Goal: Transaction & Acquisition: Book appointment/travel/reservation

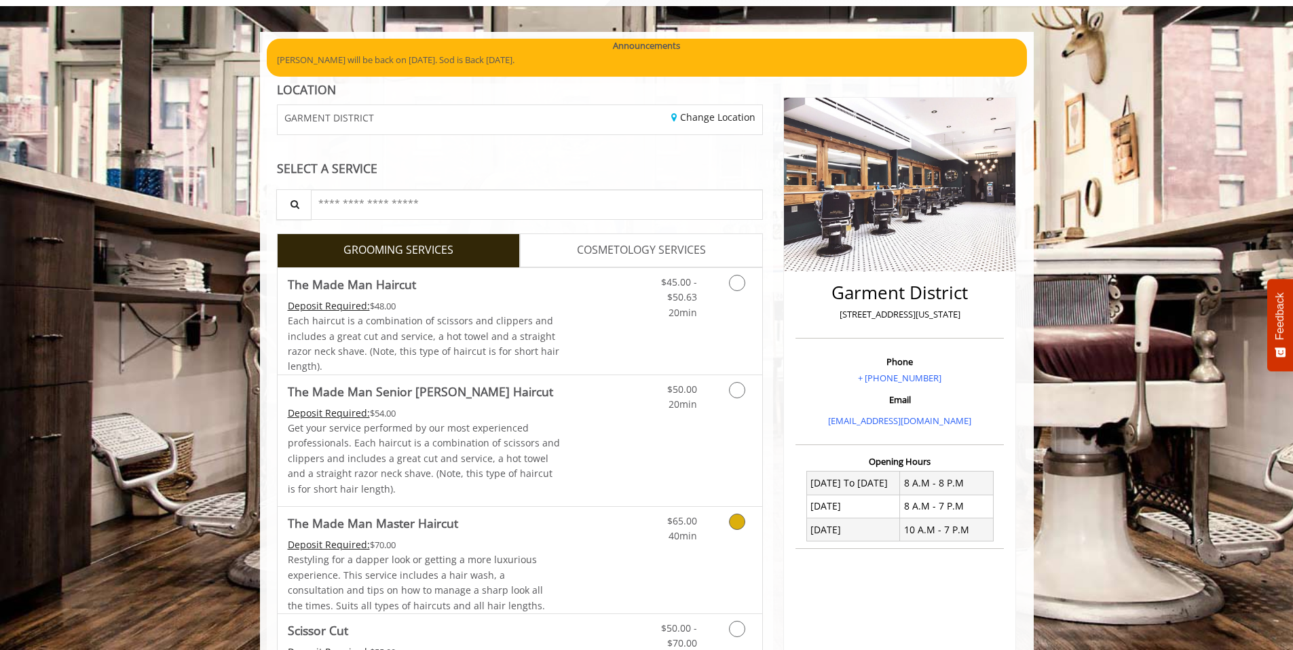
scroll to position [356, 0]
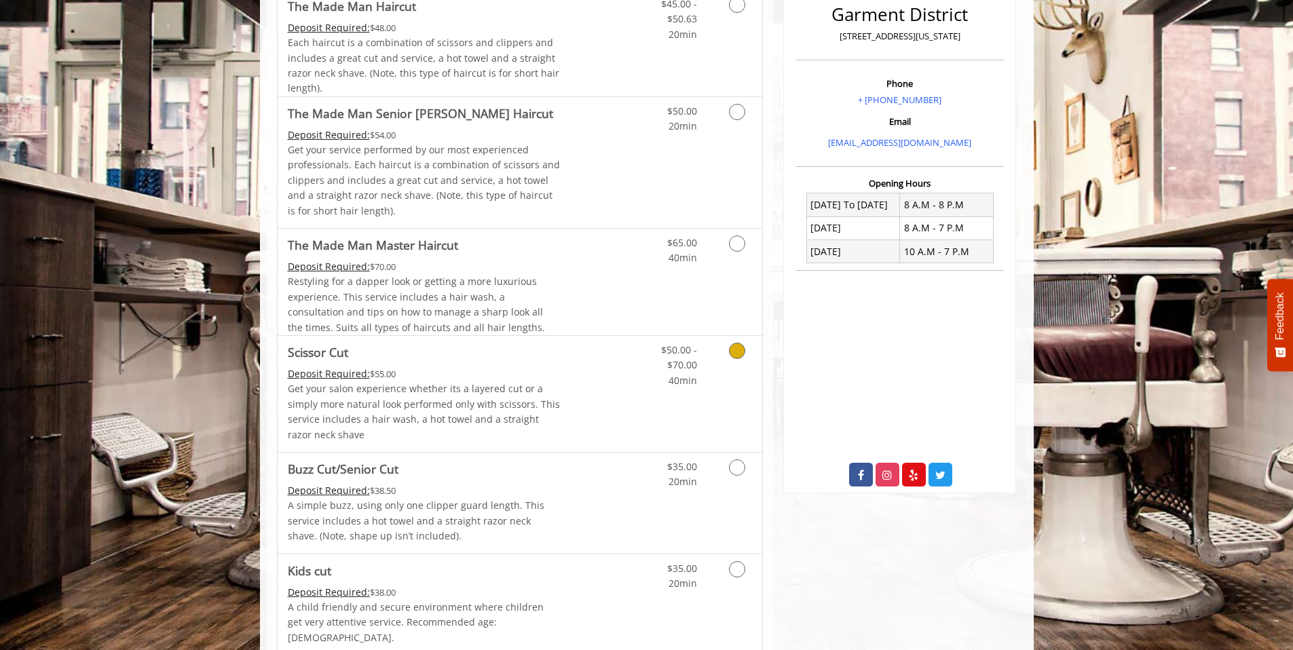
click at [742, 347] on icon "Grooming services" at bounding box center [737, 351] width 16 height 16
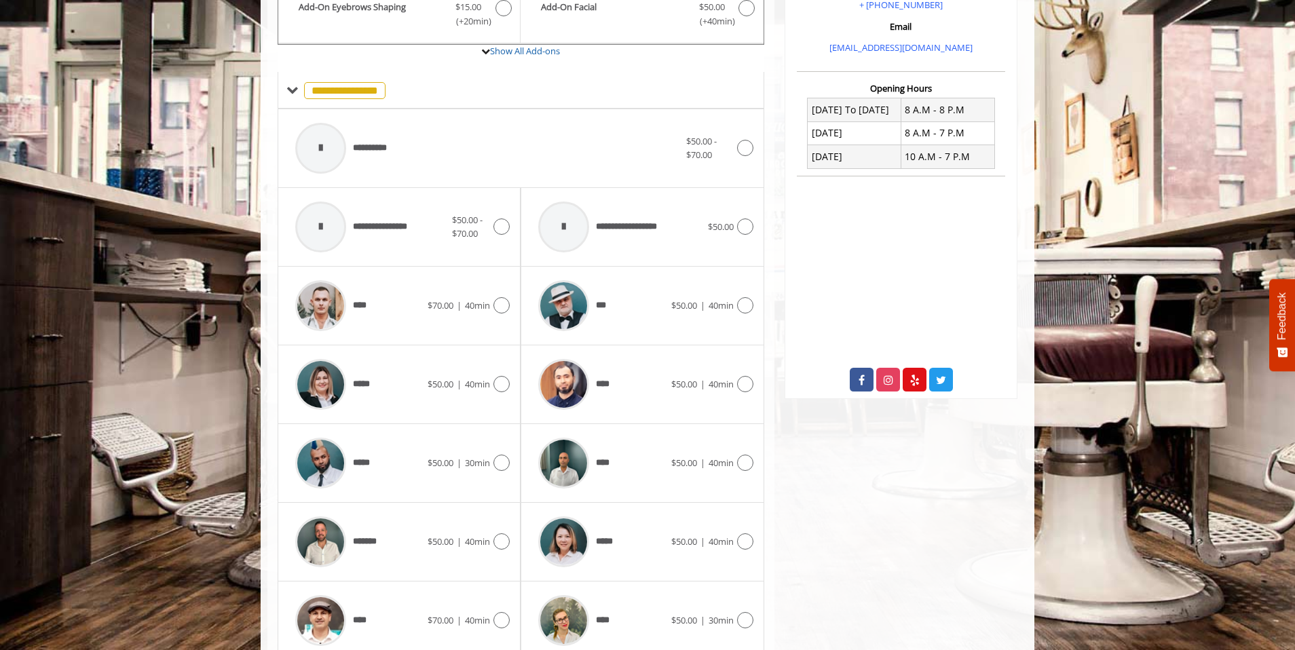
scroll to position [477, 0]
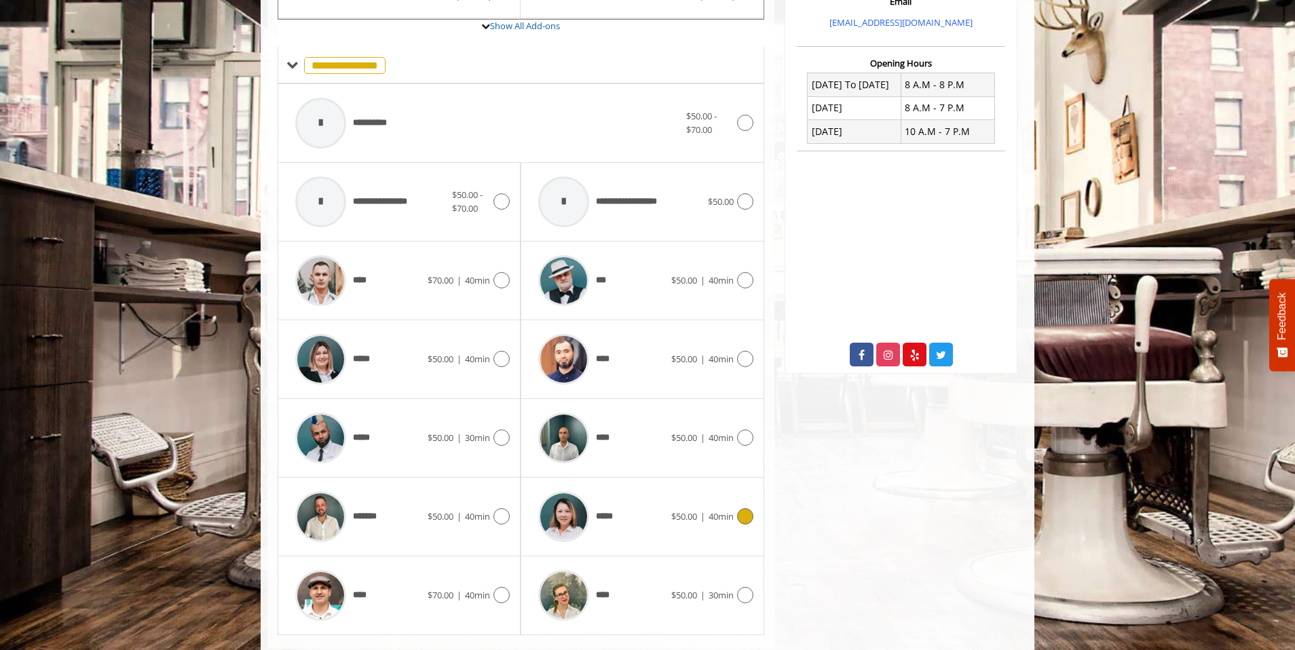
click at [745, 519] on icon at bounding box center [745, 517] width 16 height 16
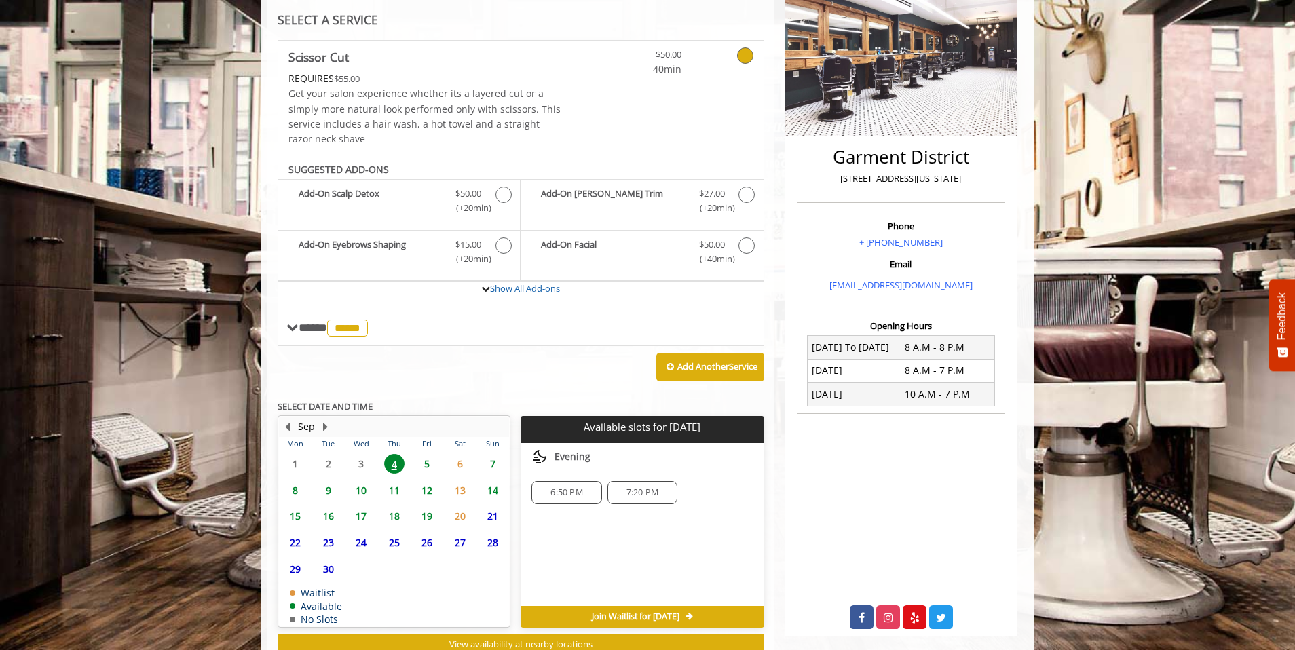
scroll to position [259, 0]
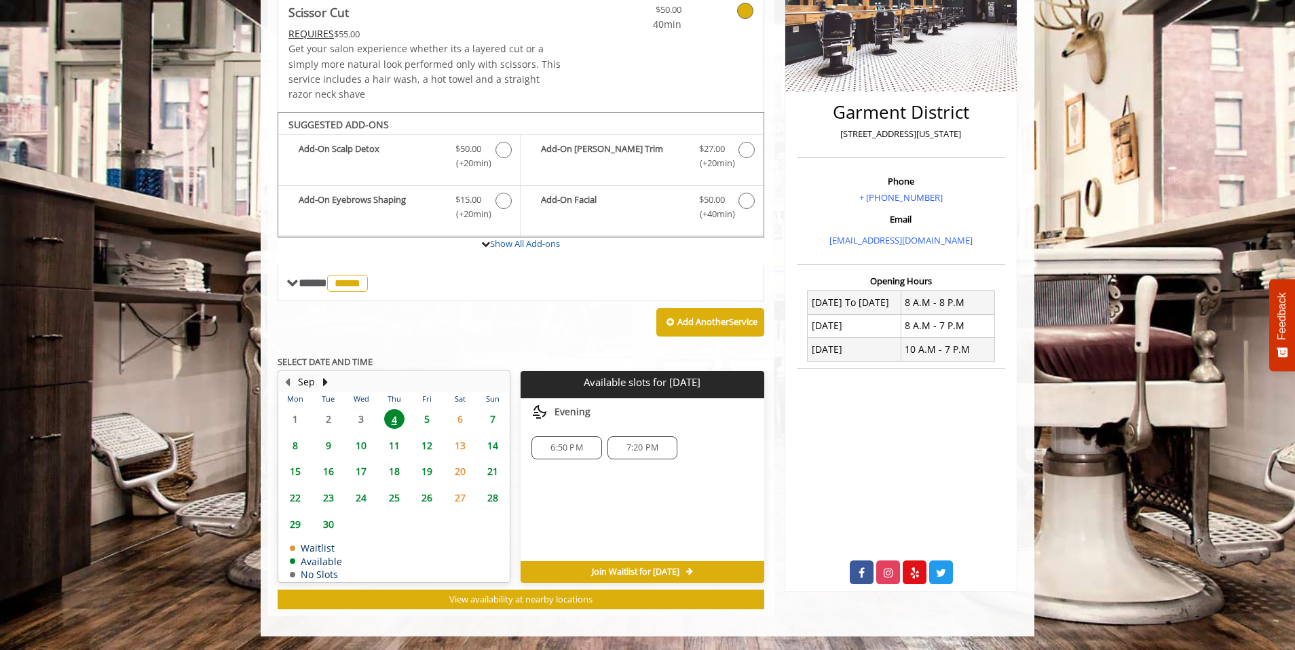
click at [426, 422] on span "5" at bounding box center [427, 419] width 20 height 20
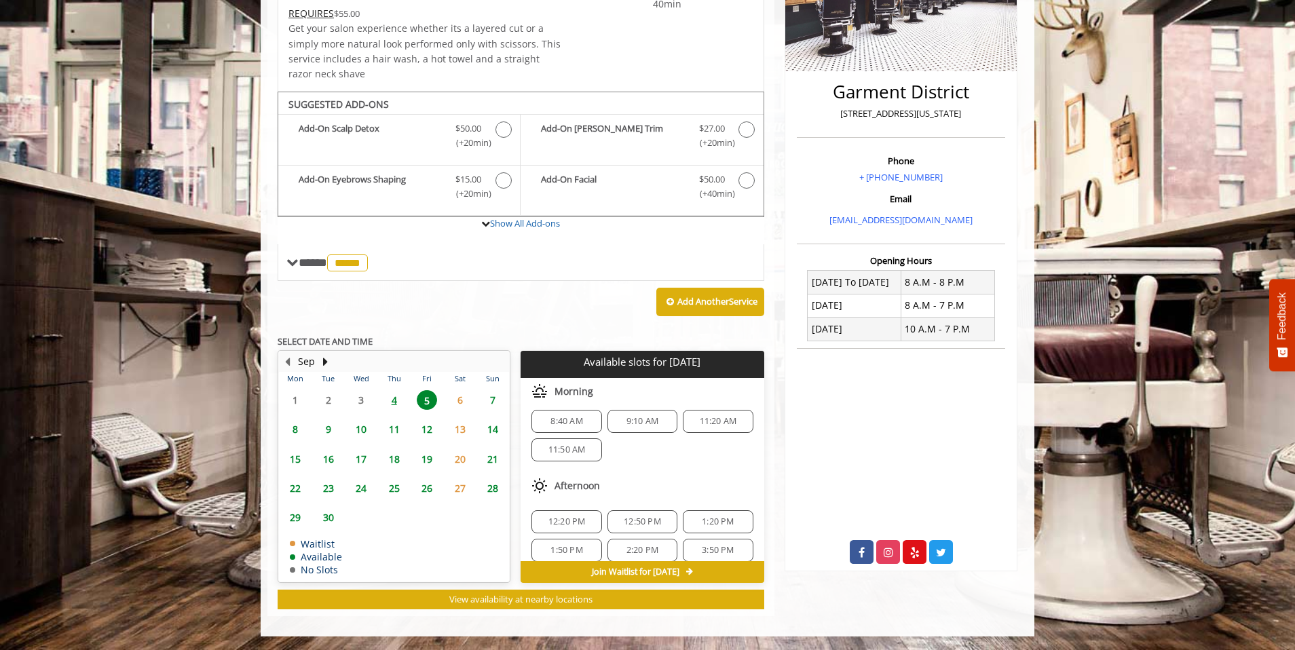
scroll to position [0, 0]
click at [391, 402] on span "4" at bounding box center [394, 400] width 20 height 20
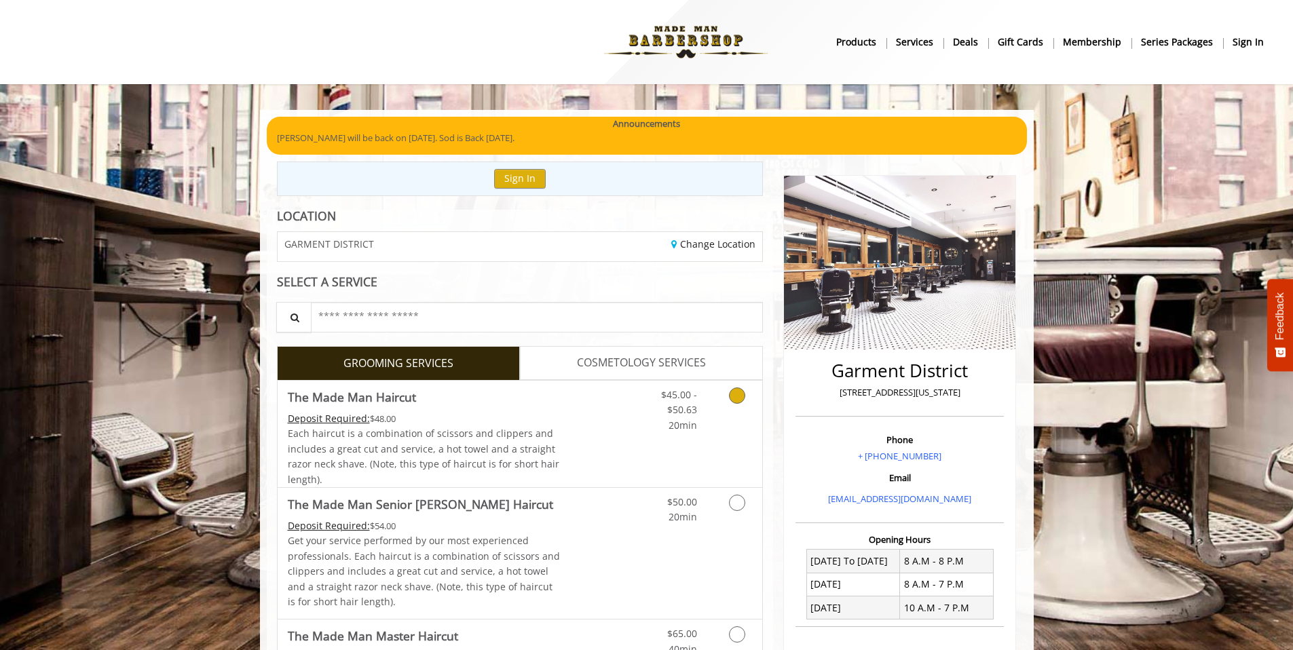
click at [745, 399] on link "Grooming services" at bounding box center [735, 407] width 35 height 52
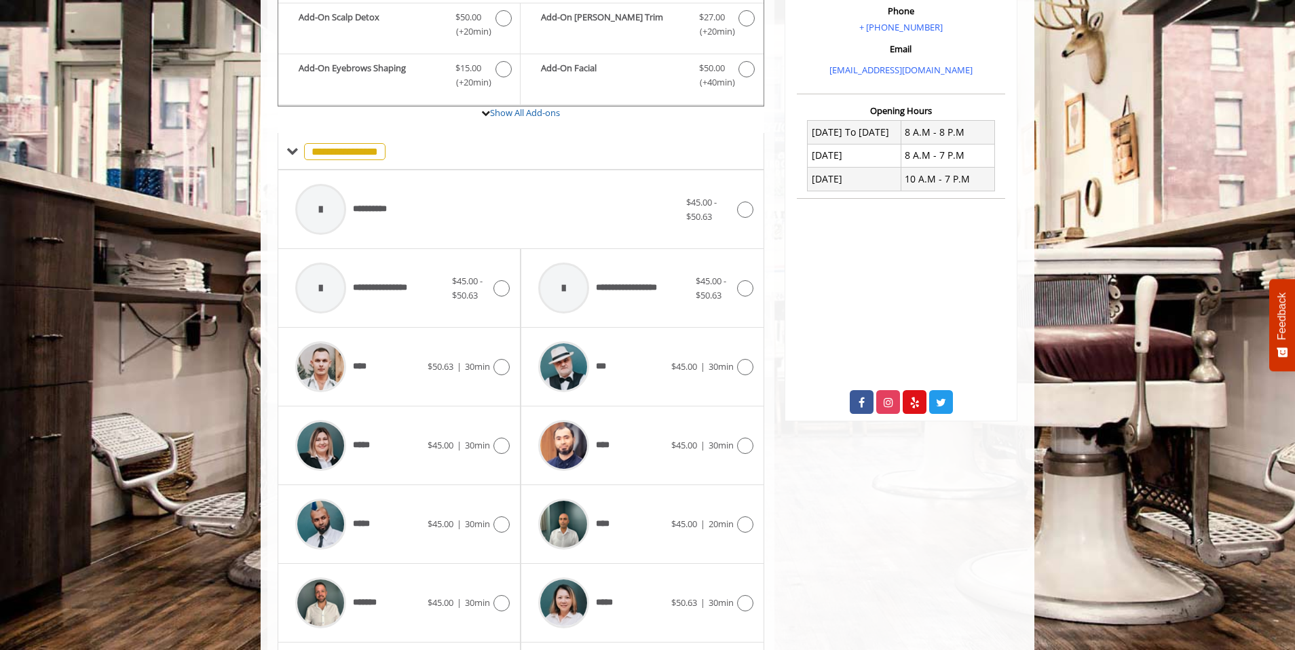
scroll to position [521, 0]
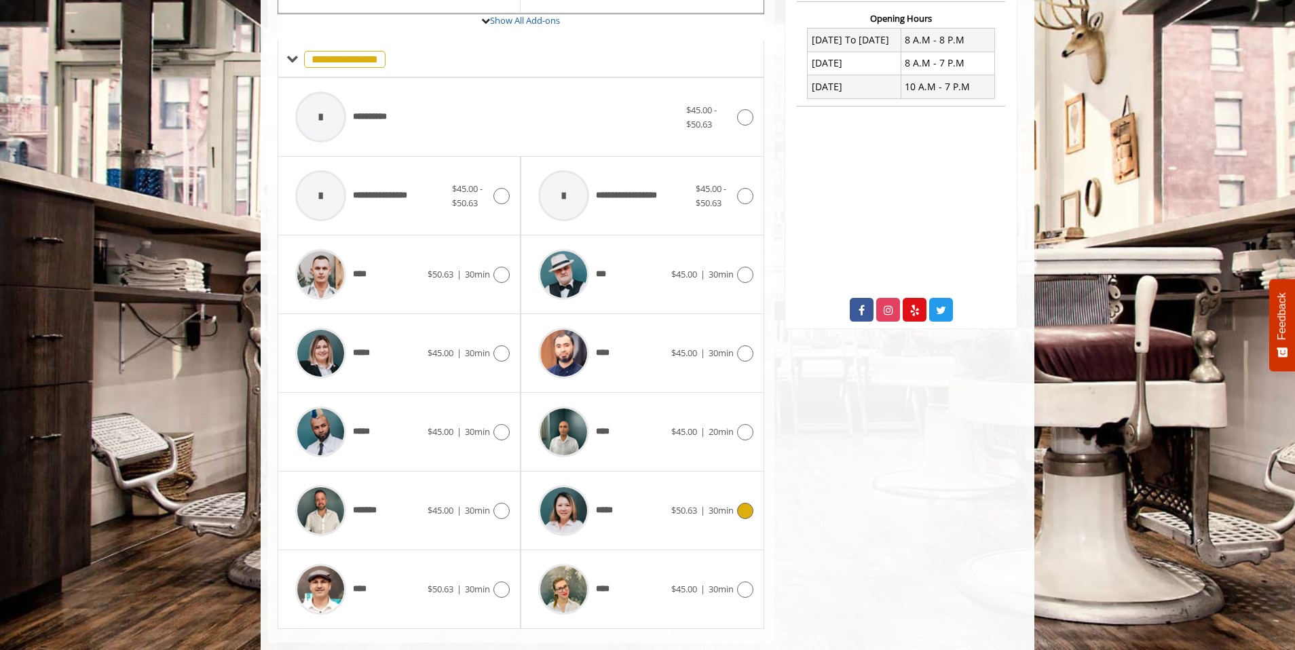
click at [748, 511] on icon at bounding box center [745, 511] width 16 height 16
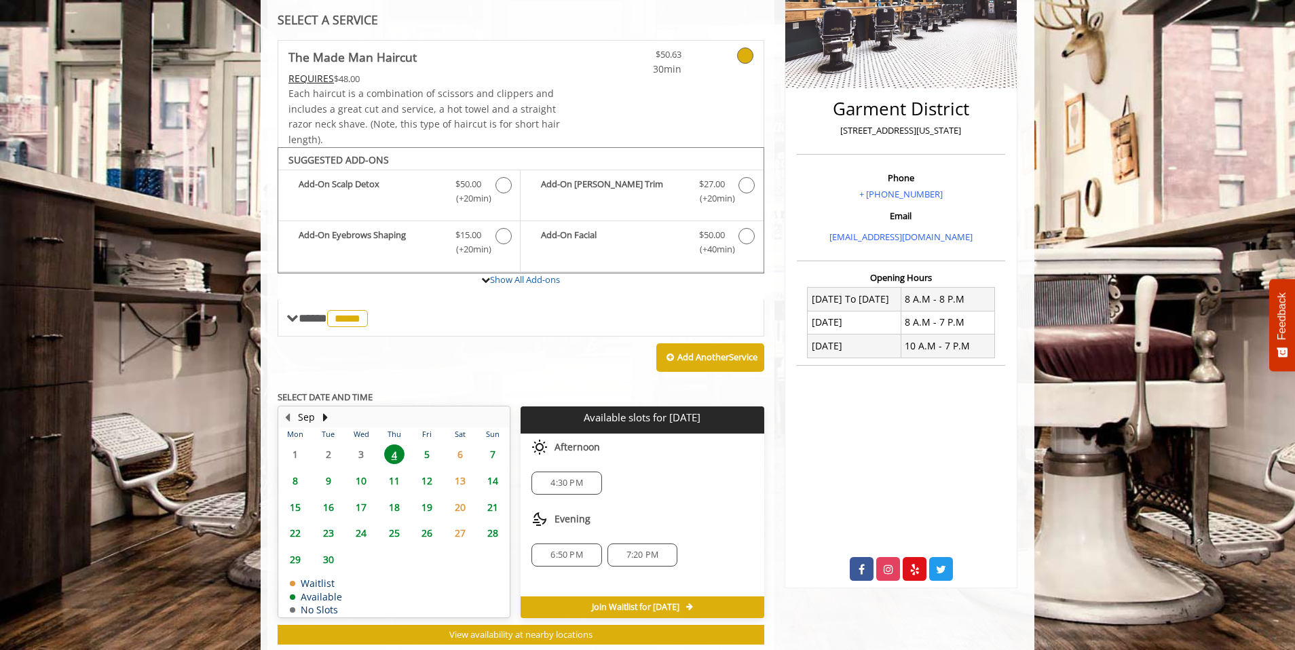
scroll to position [297, 0]
